Goal: Transaction & Acquisition: Subscribe to service/newsletter

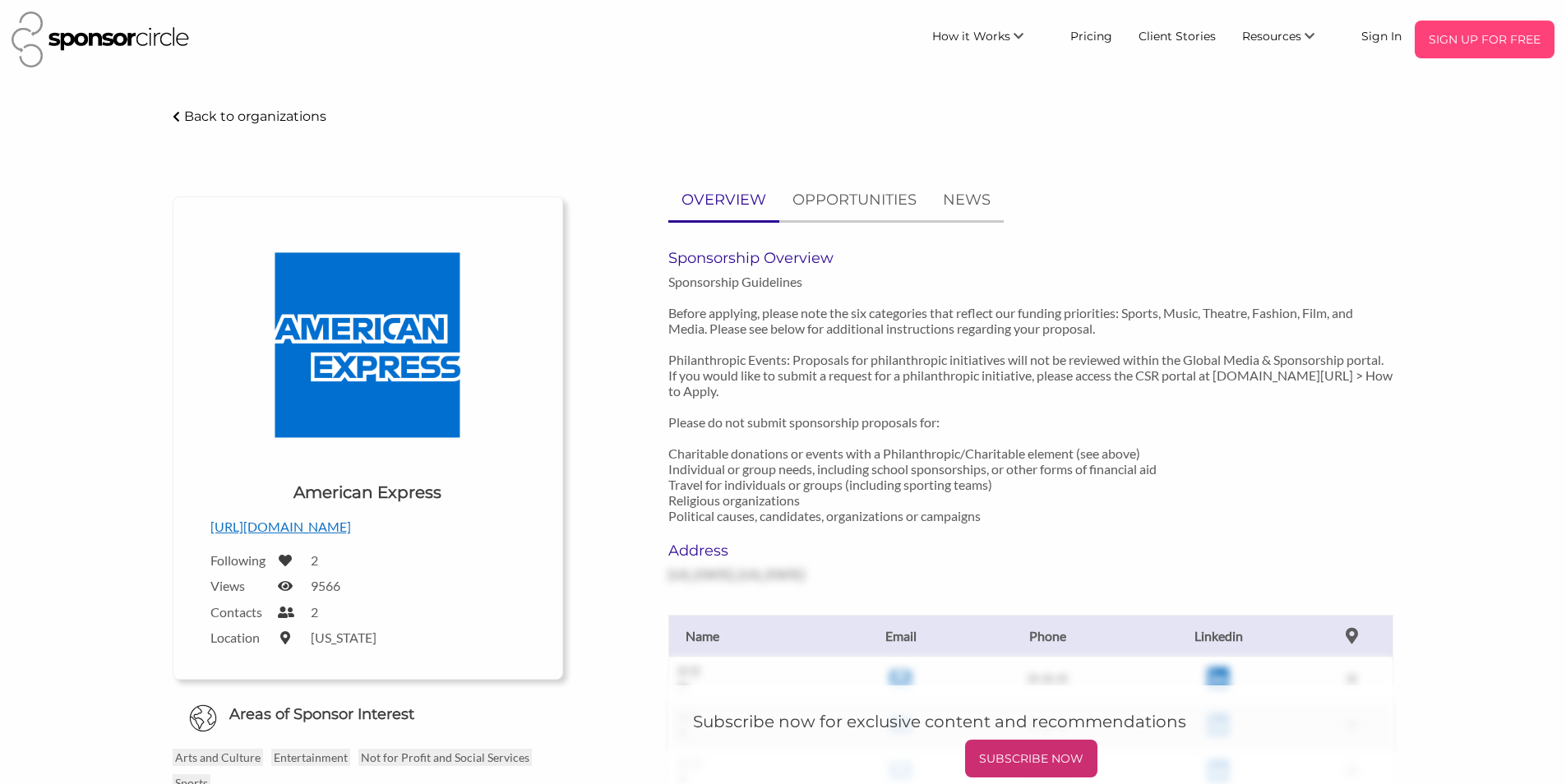
click at [1437, 29] on p "SIGN UP FOR FREE" at bounding box center [1485, 39] width 127 height 25
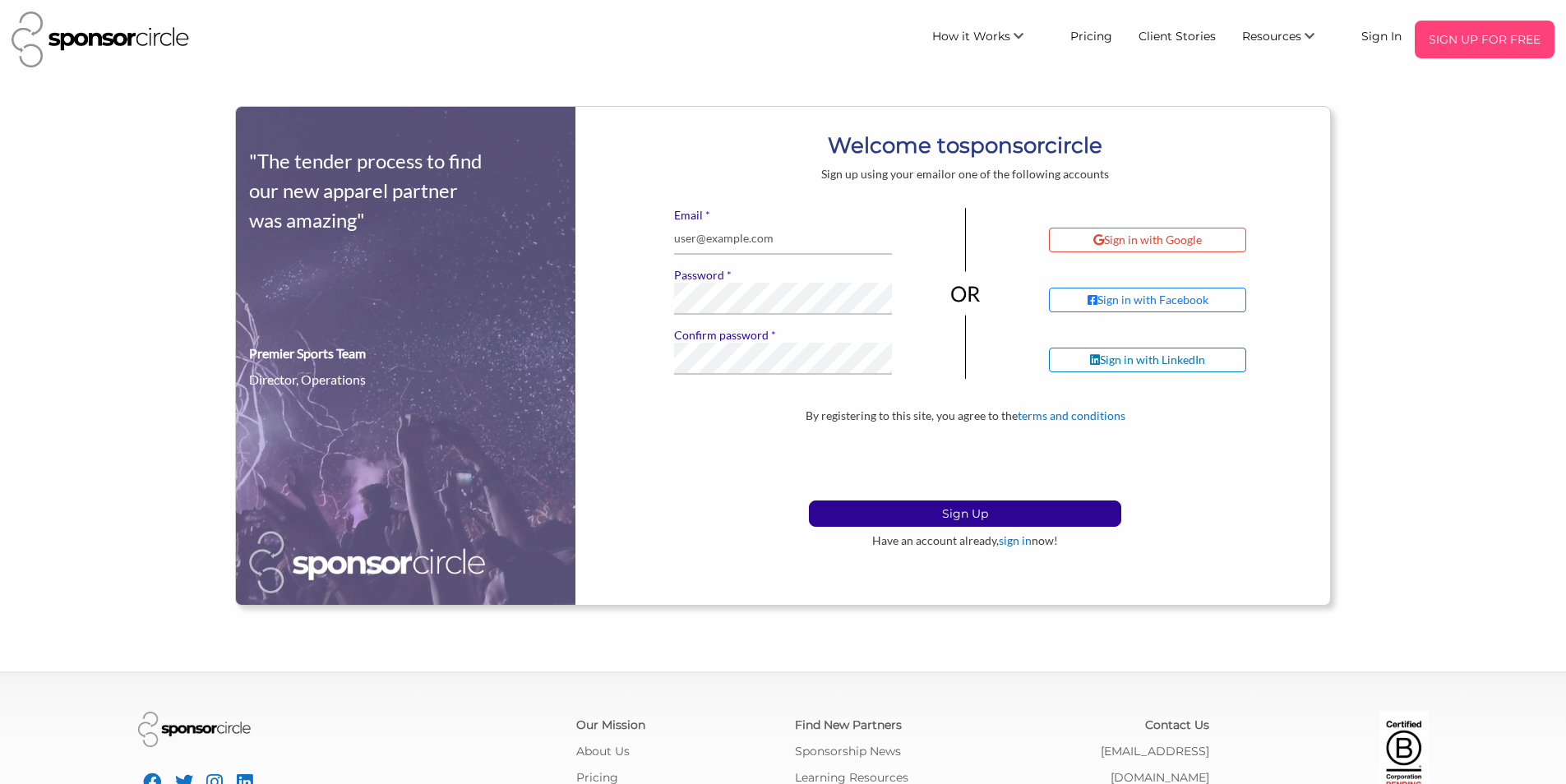
click at [1425, 33] on p "SIGN UP FOR FREE" at bounding box center [1485, 39] width 127 height 25
click at [1463, 39] on p "SIGN UP FOR FREE" at bounding box center [1485, 39] width 127 height 25
